Goal: Task Accomplishment & Management: Manage account settings

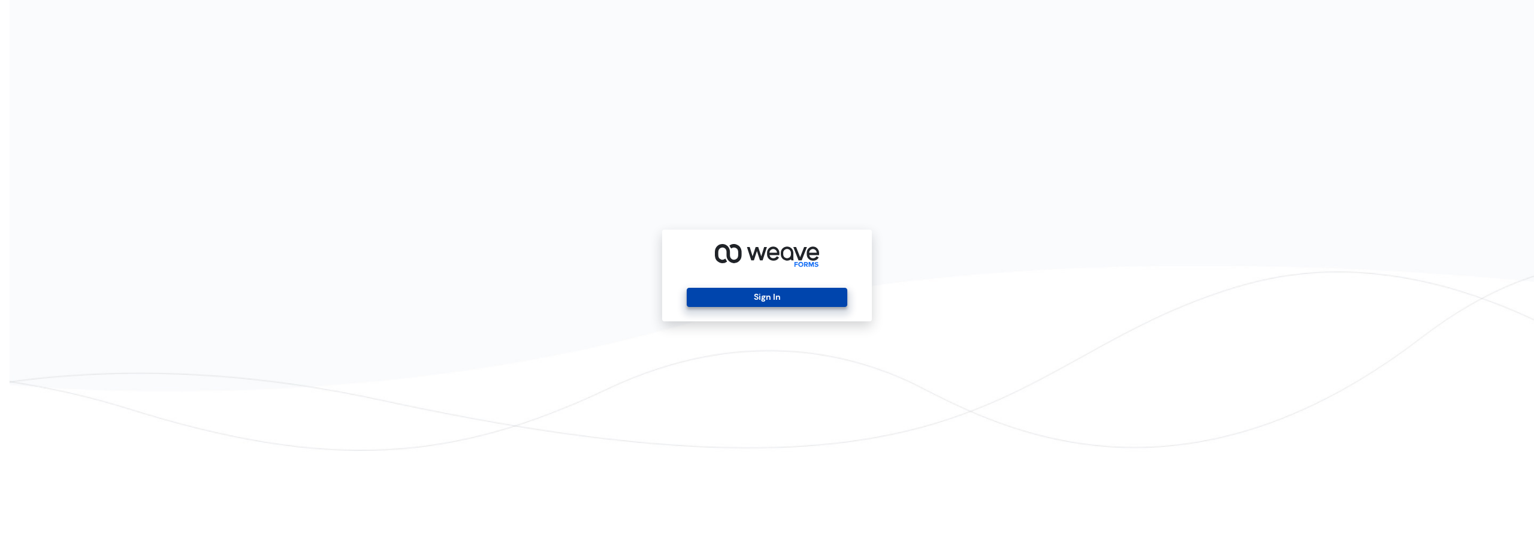
click at [770, 299] on button "Sign In" at bounding box center [767, 297] width 160 height 19
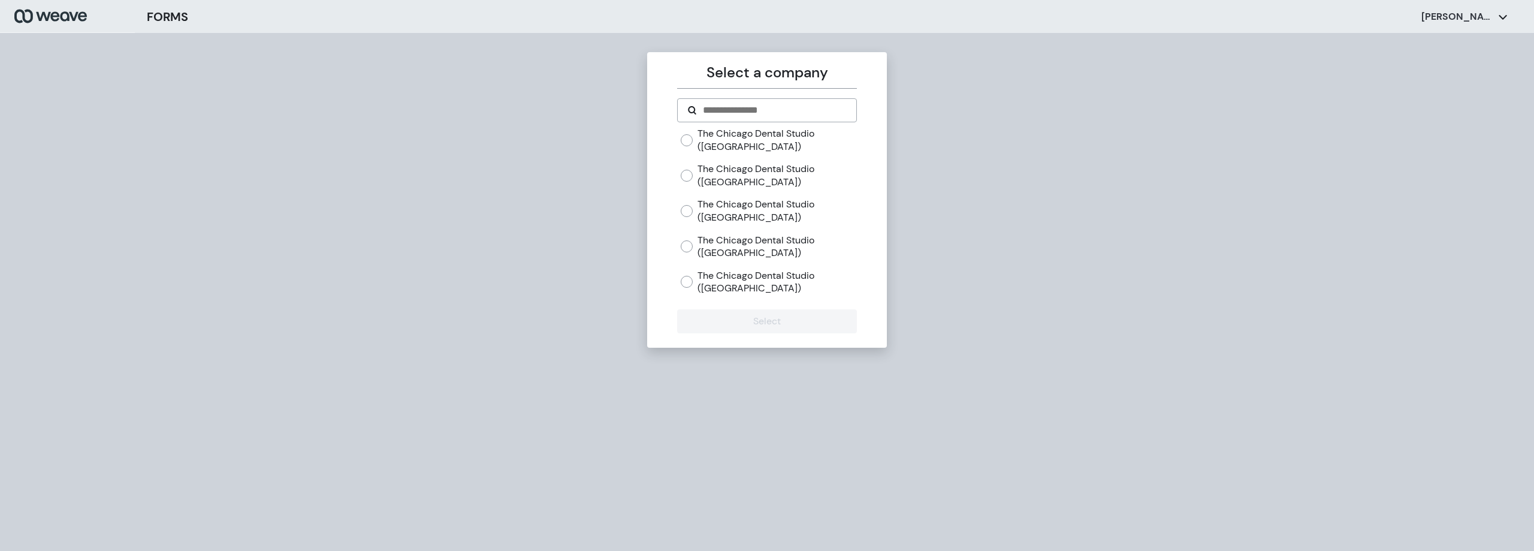
click at [777, 288] on label "The Chicago Dental Studio ([GEOGRAPHIC_DATA])" at bounding box center [777, 282] width 159 height 26
click at [772, 331] on button "Select" at bounding box center [766, 321] width 179 height 24
